Goal: Feedback & Contribution: Leave review/rating

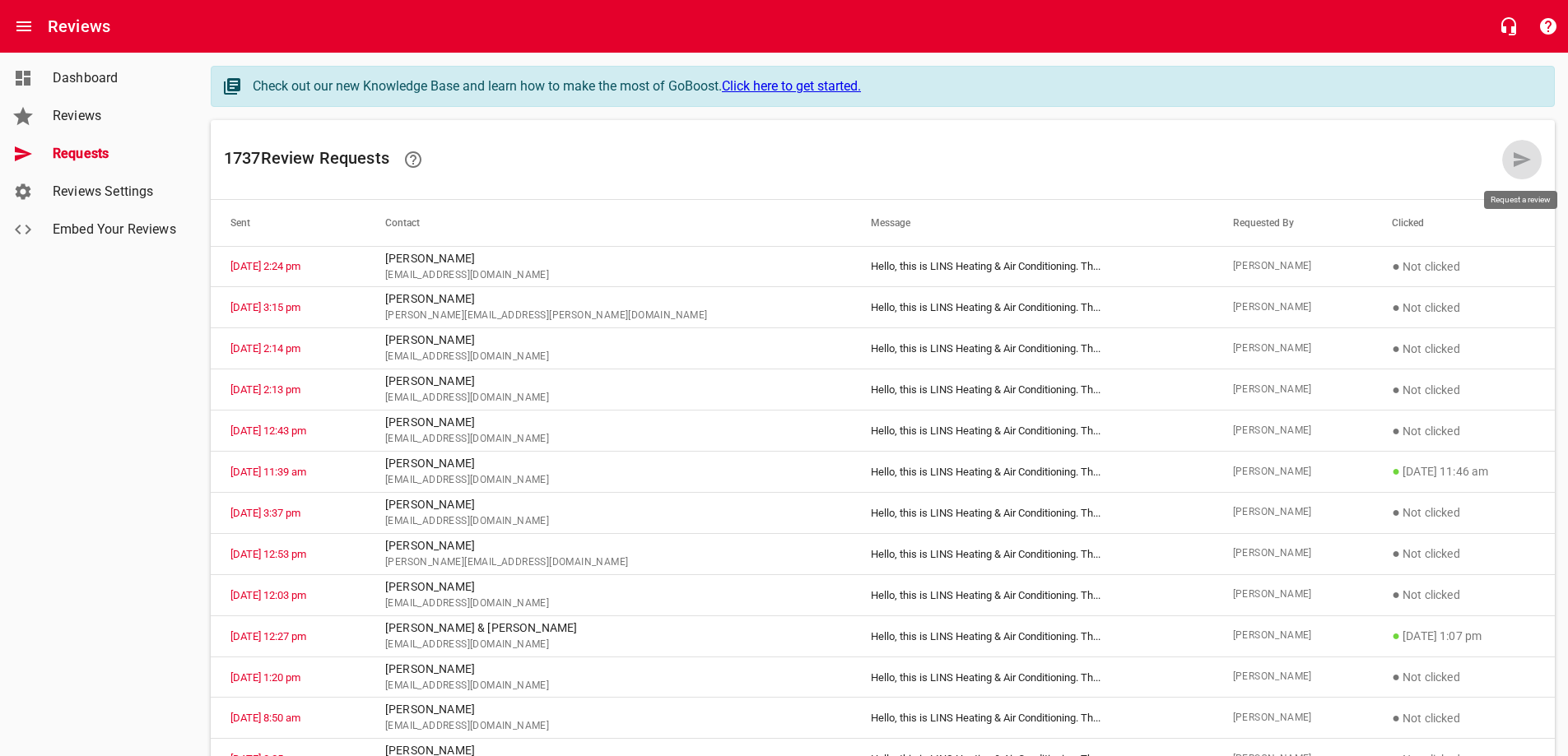
click at [1516, 158] on icon at bounding box center [1522, 160] width 18 height 15
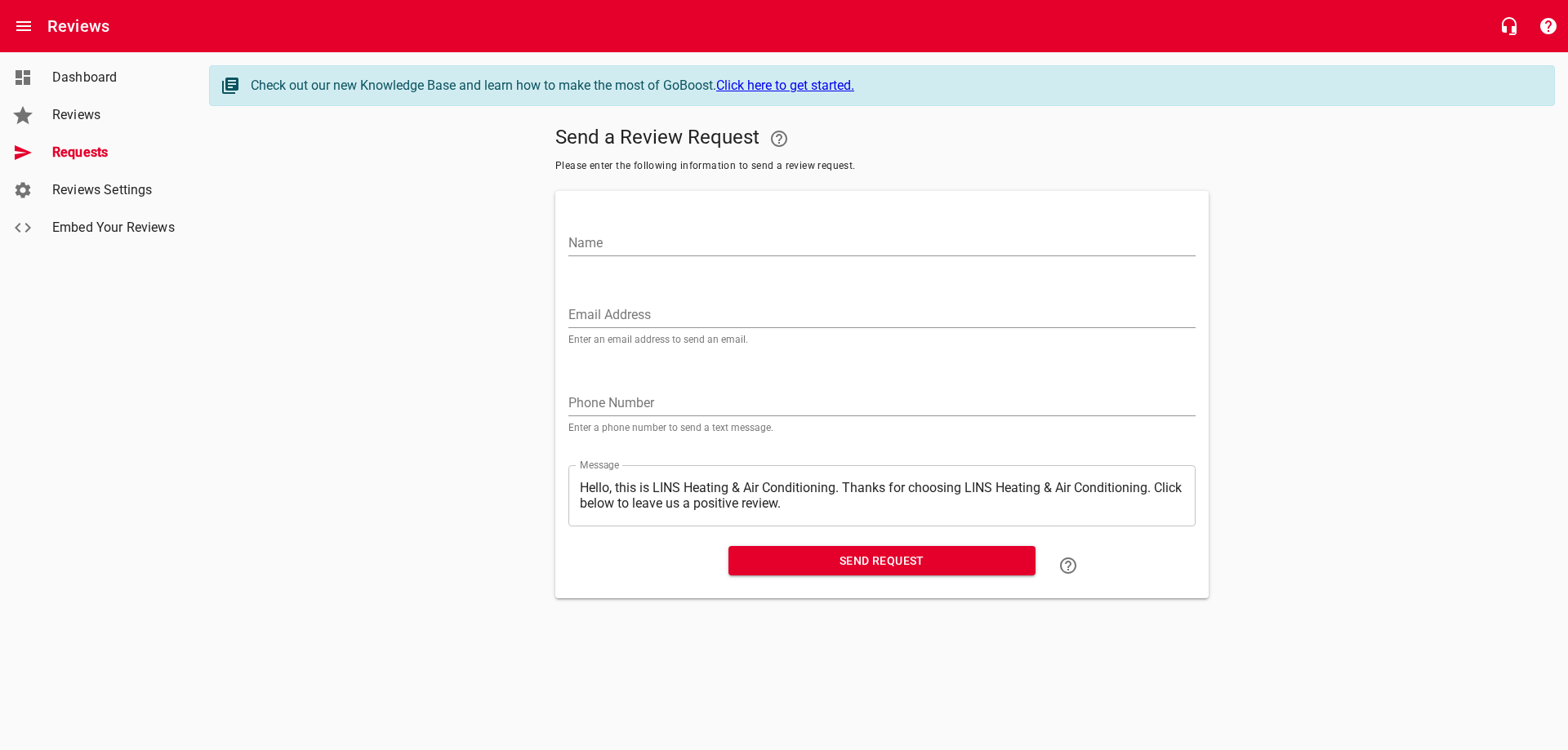
click at [658, 312] on input "Email Address" at bounding box center [881, 315] width 627 height 26
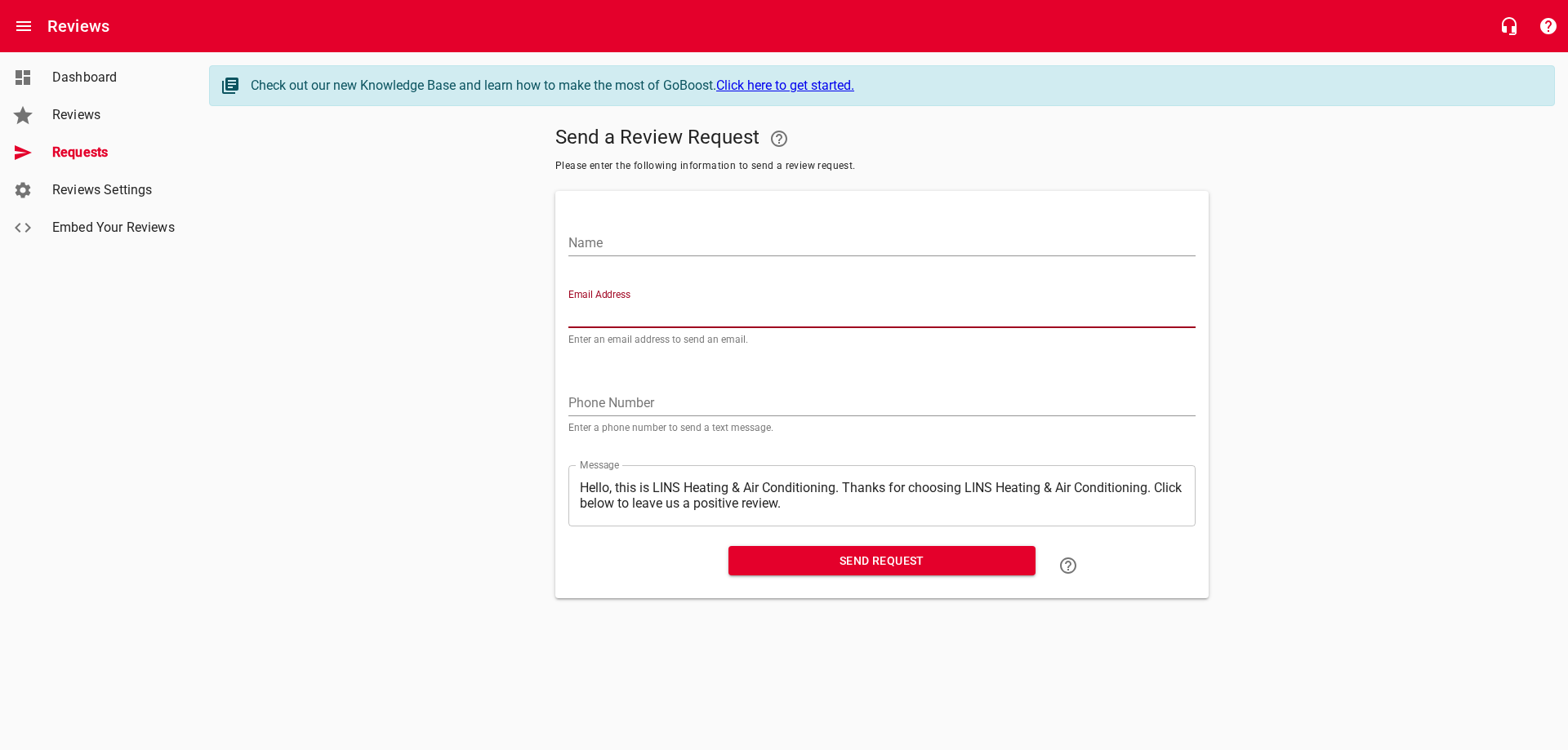
paste input "[EMAIL_ADDRESS][DOMAIN_NAME]"
type input "[EMAIL_ADDRESS][DOMAIN_NAME]"
click at [698, 239] on input "Name" at bounding box center [881, 243] width 627 height 26
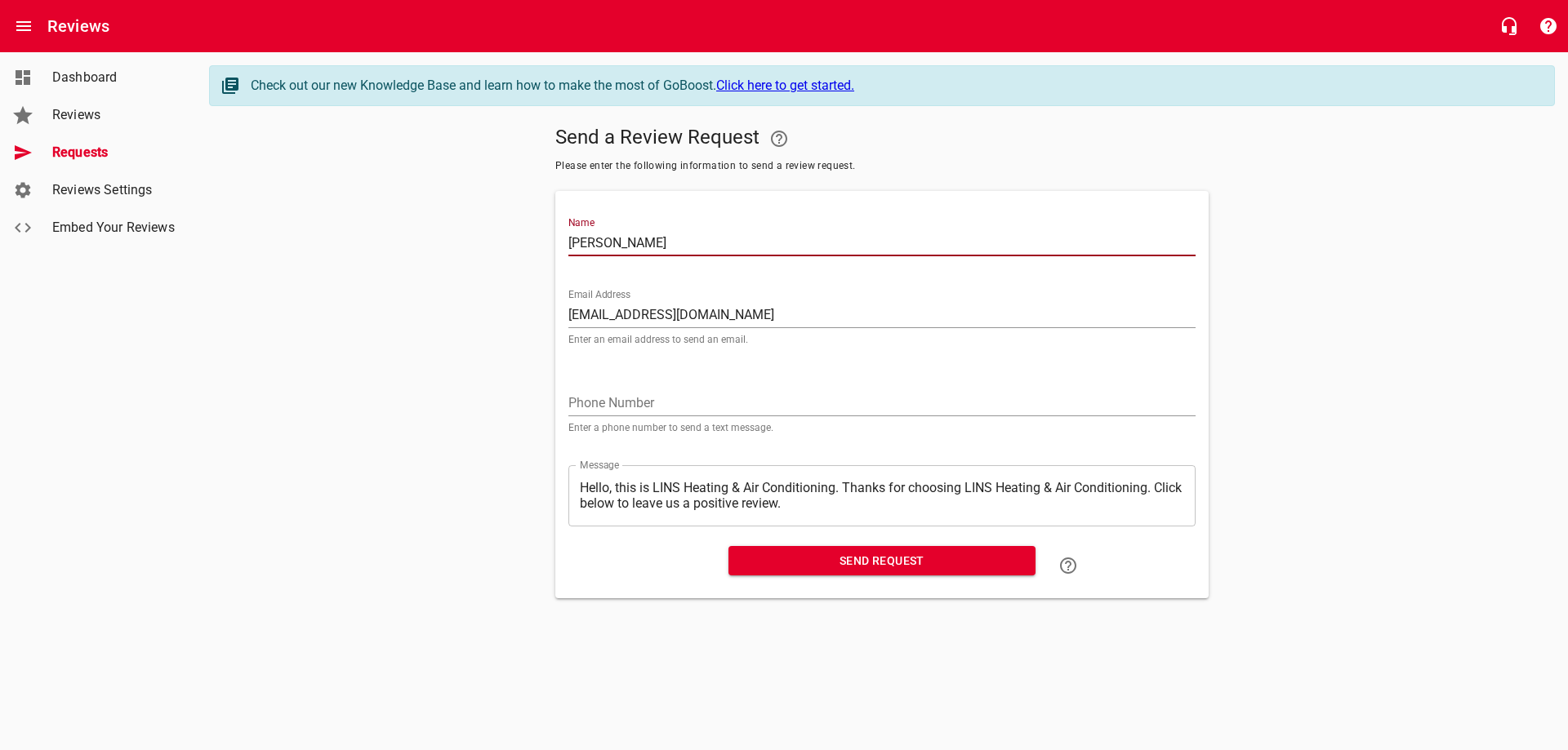
type input "[PERSON_NAME]"
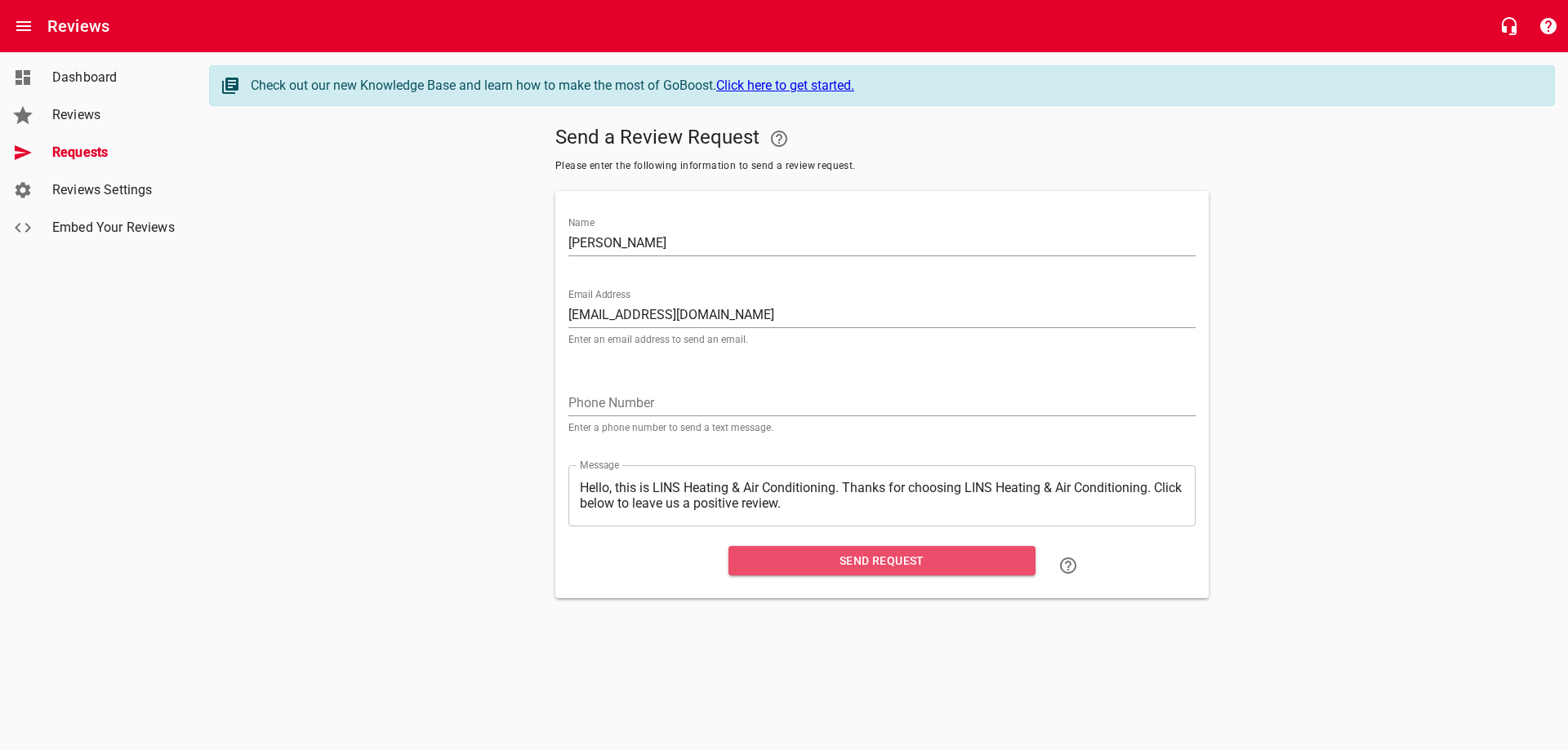
click at [842, 561] on span "Send Request" at bounding box center [882, 561] width 281 height 21
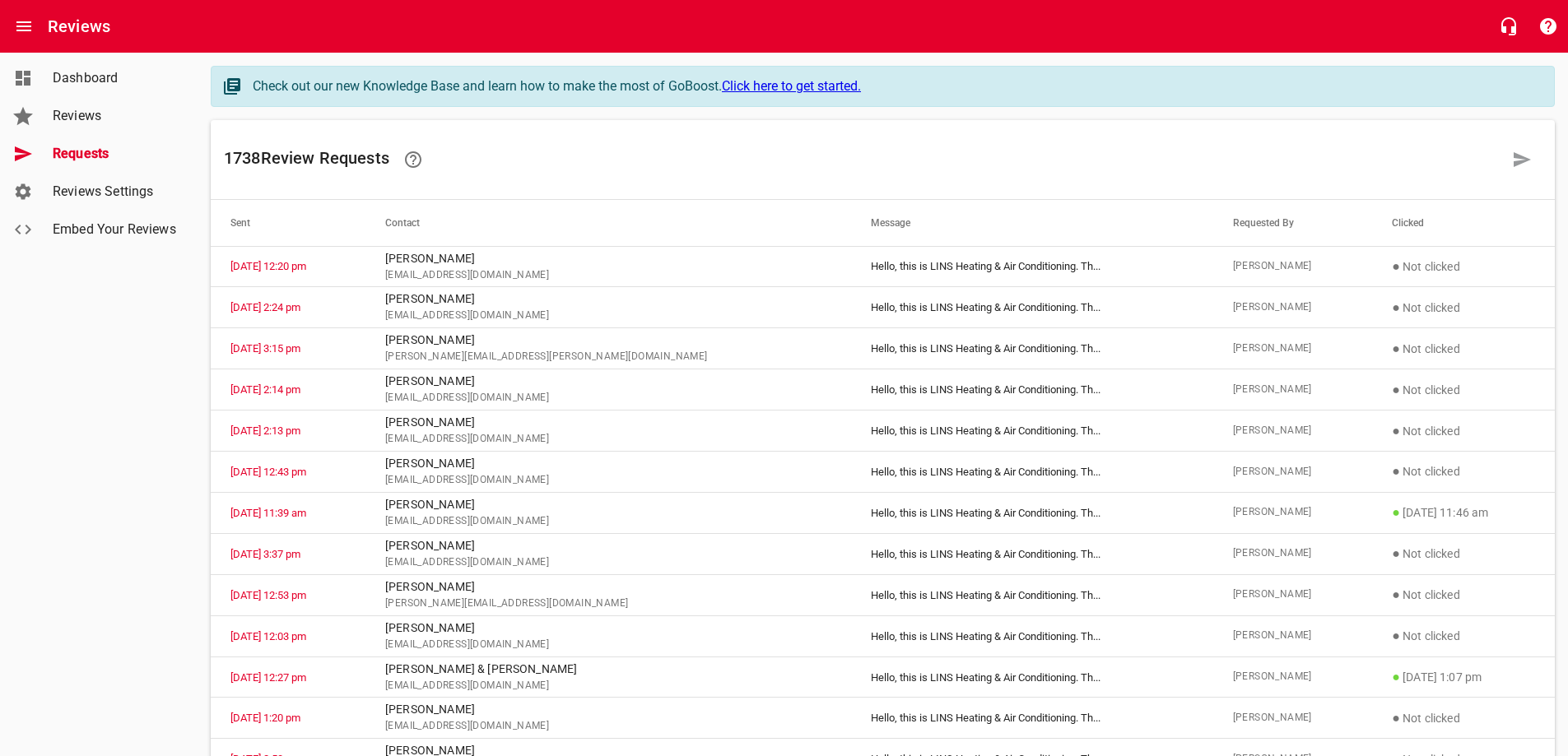
click at [66, 115] on span "Reviews" at bounding box center [115, 116] width 125 height 20
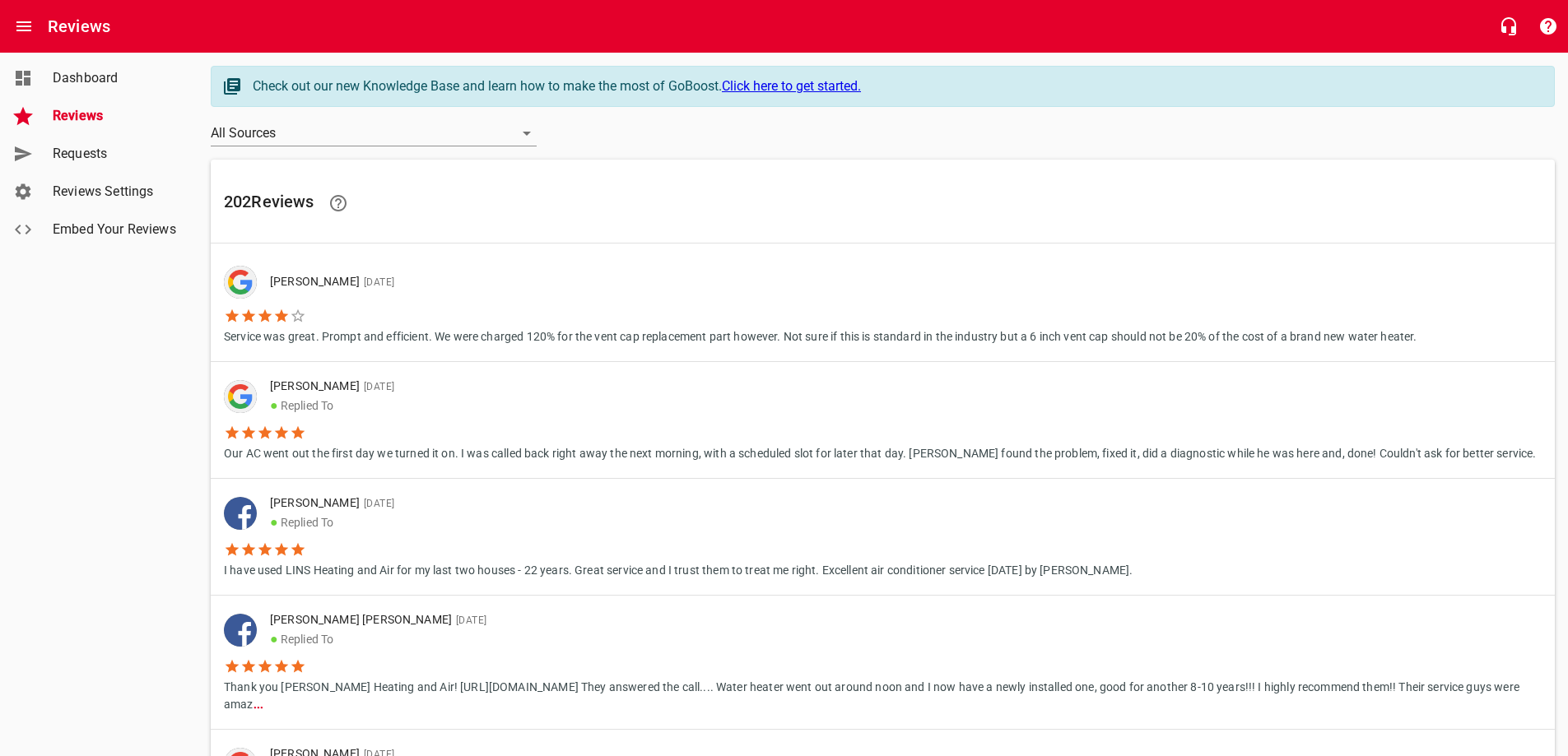
click at [105, 152] on span "Requests" at bounding box center [115, 154] width 125 height 20
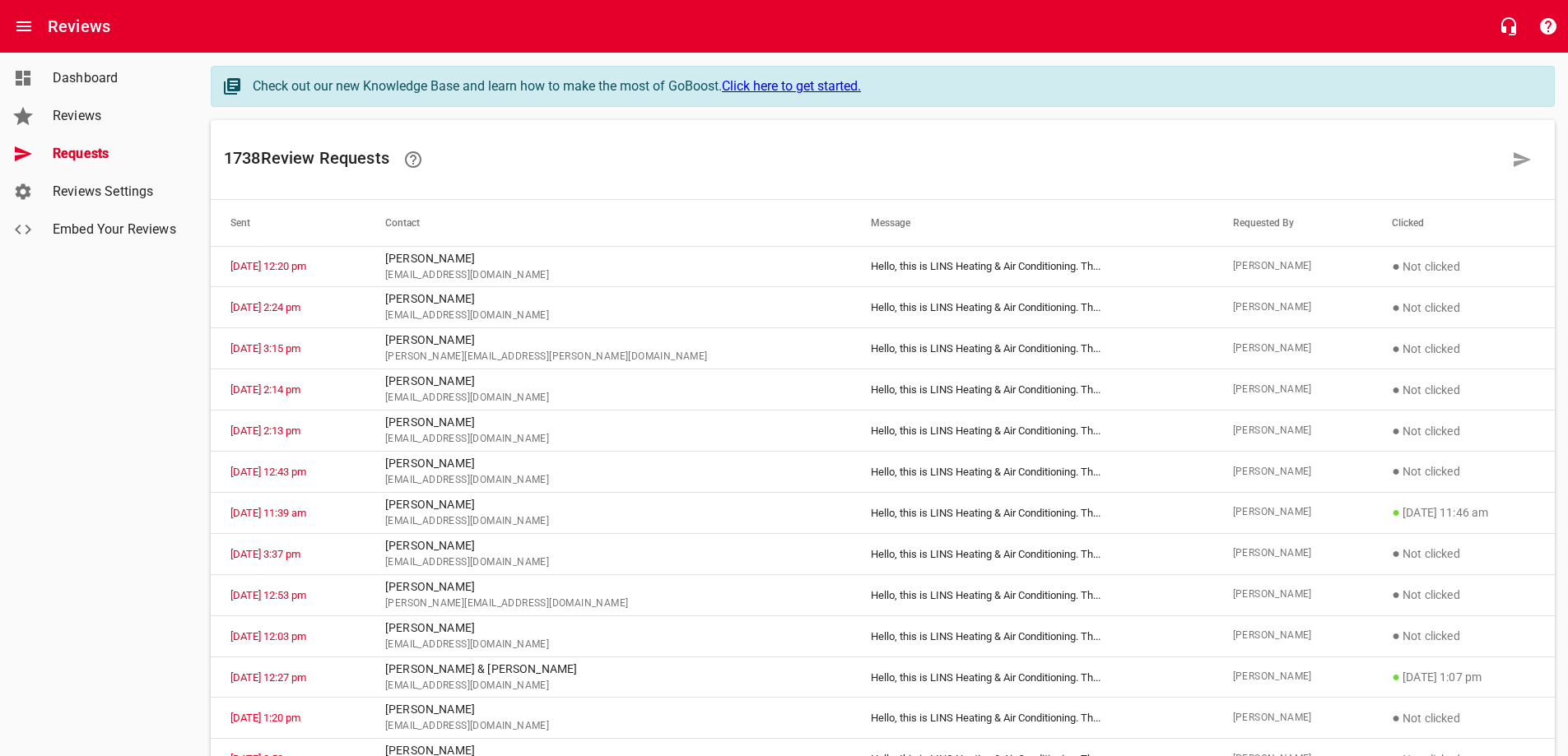
click at [104, 337] on div "Dashboard Reviews Requests Reviews Settings Embed Your Reviews" at bounding box center [99, 378] width 198 height 756
